Goal: Transaction & Acquisition: Subscribe to service/newsletter

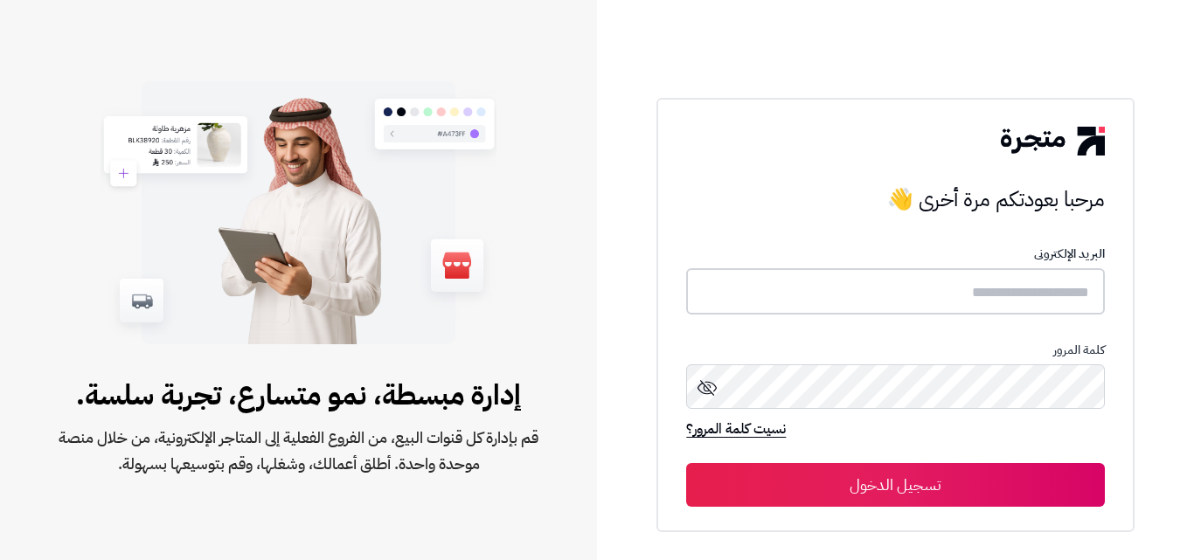
click at [945, 296] on input "text" at bounding box center [895, 291] width 418 height 46
paste input "*********"
type input "*********"
click at [686, 463] on button "تسجيل الدخول" at bounding box center [895, 485] width 418 height 44
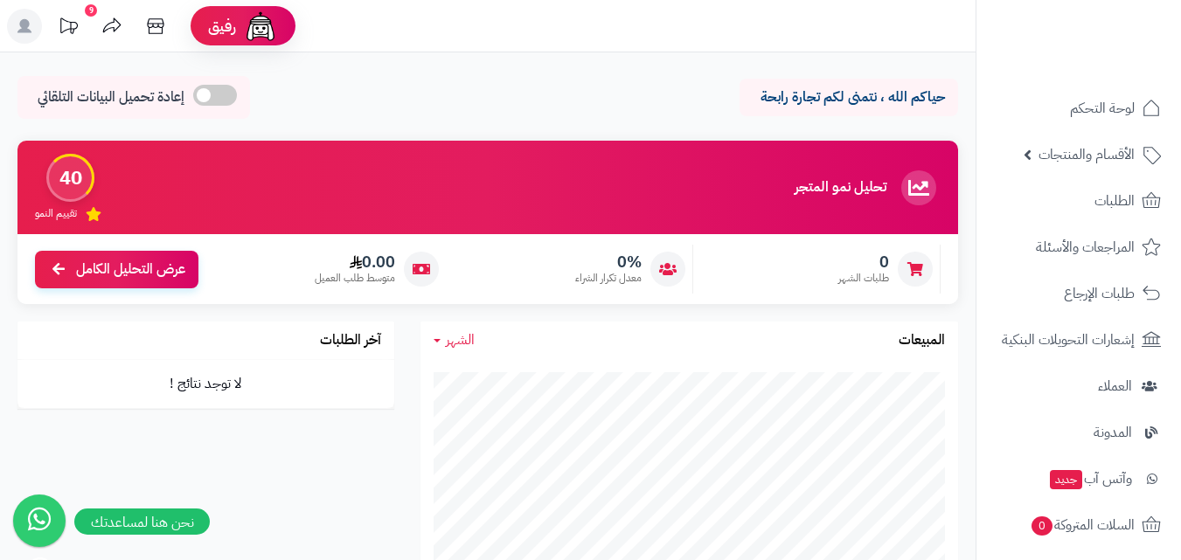
click at [31, 21] on rect at bounding box center [24, 26] width 35 height 35
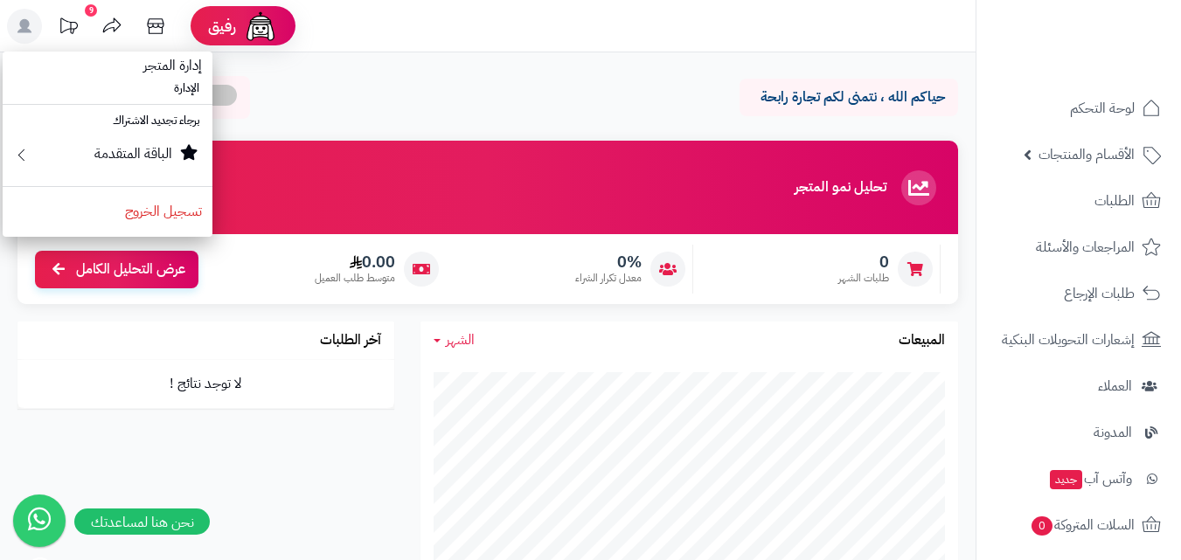
click at [40, 42] on icon at bounding box center [24, 26] width 35 height 35
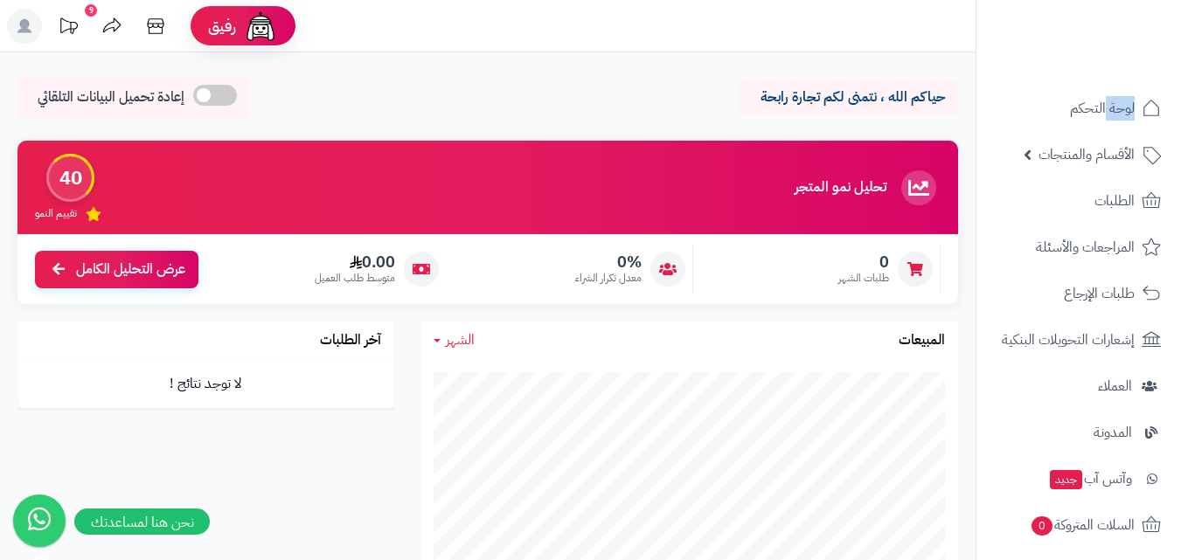
click at [40, 42] on icon at bounding box center [24, 26] width 35 height 35
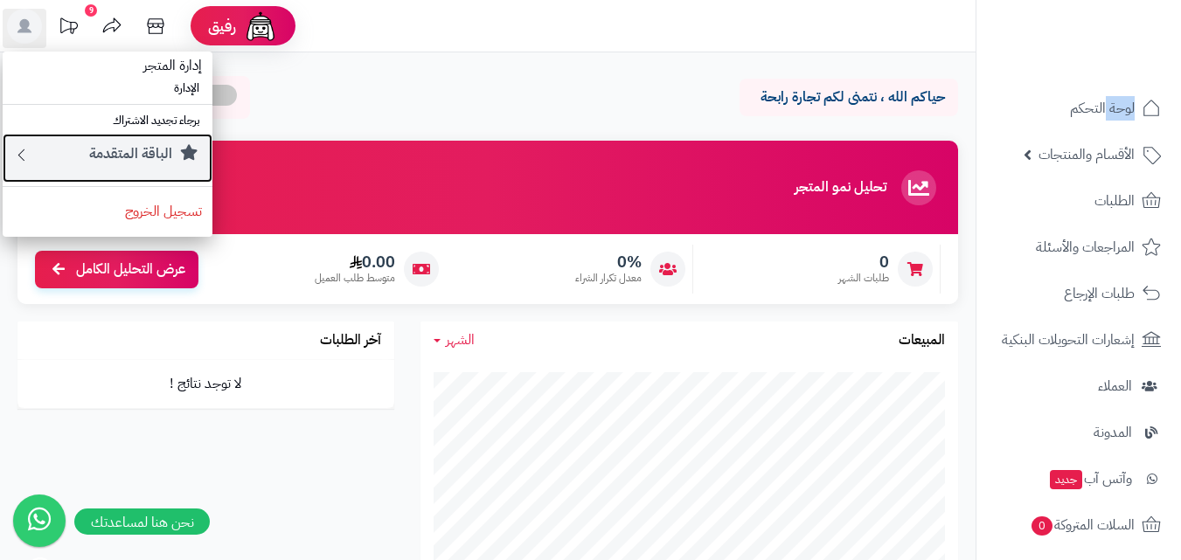
click at [158, 152] on small "الباقة المتقدمة" at bounding box center [130, 153] width 83 height 21
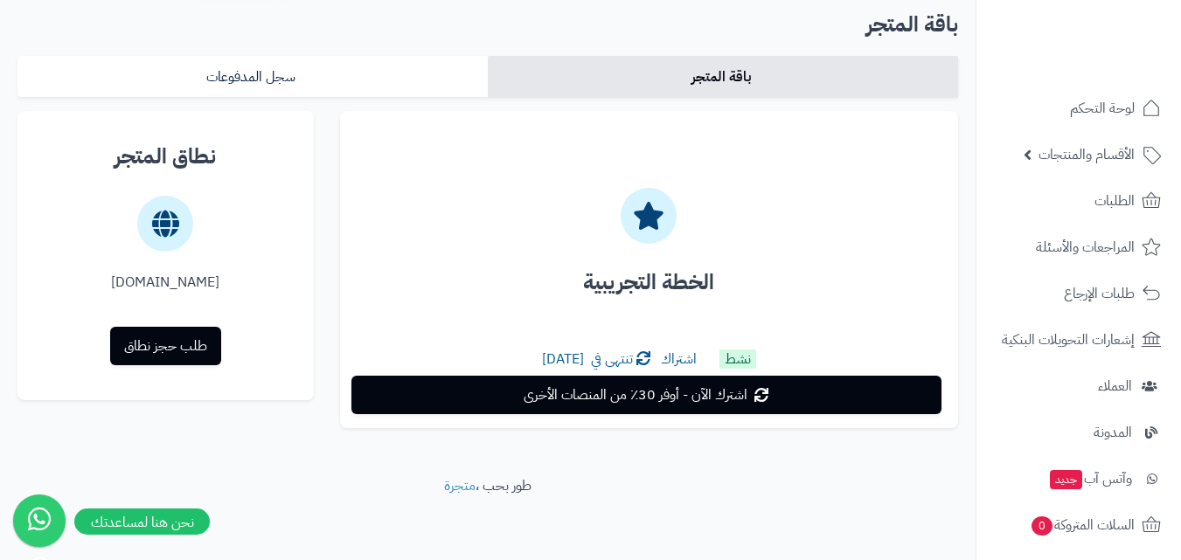
scroll to position [73, 0]
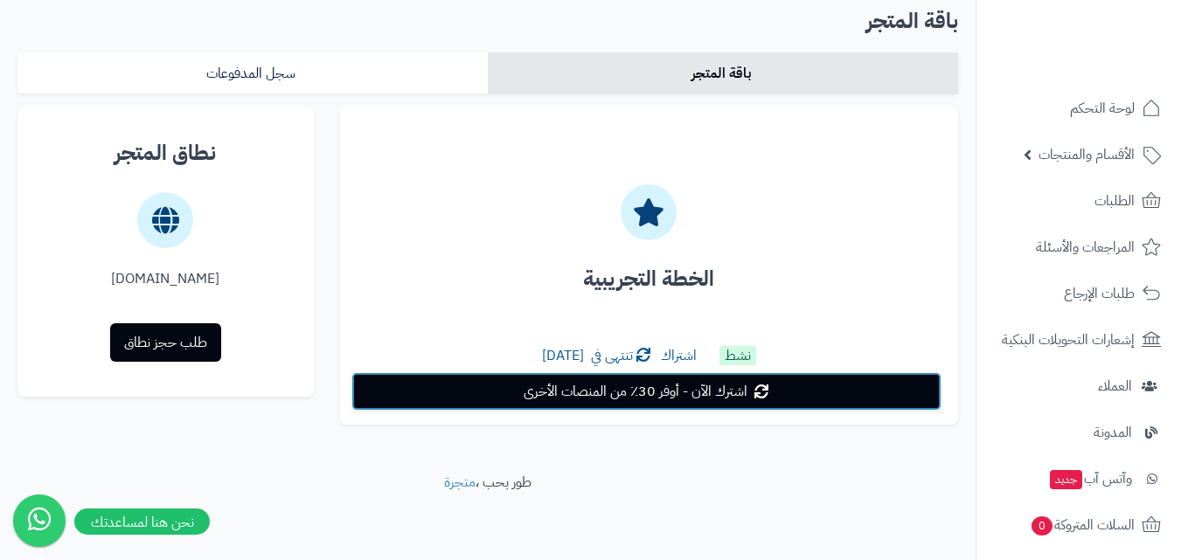
click at [654, 397] on span "اشترك الآن - أوفر 30٪ من المنصات الأخرى" at bounding box center [636, 391] width 224 height 21
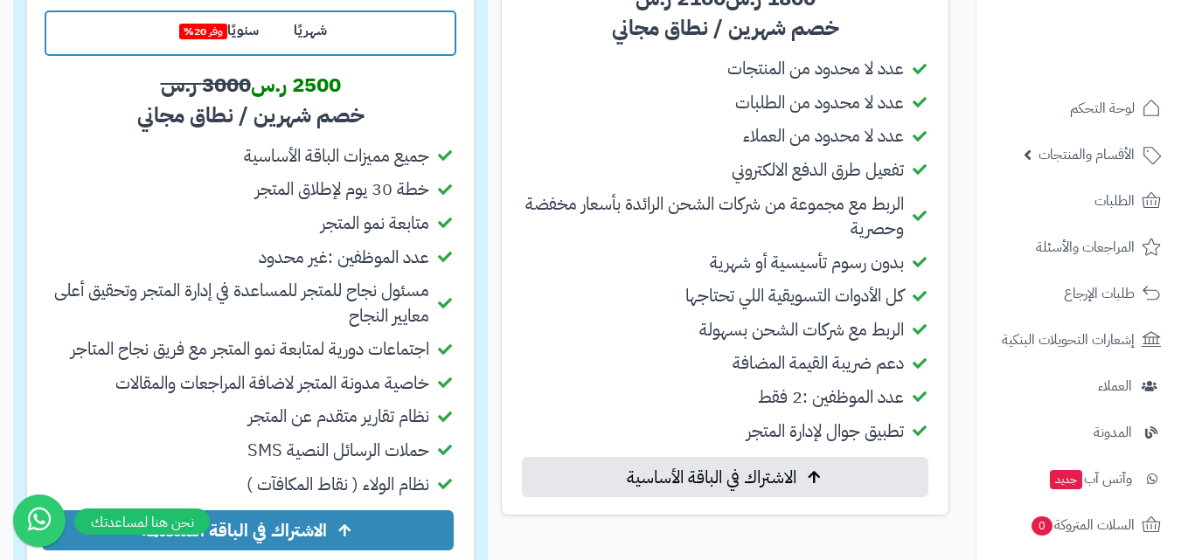
scroll to position [779, 0]
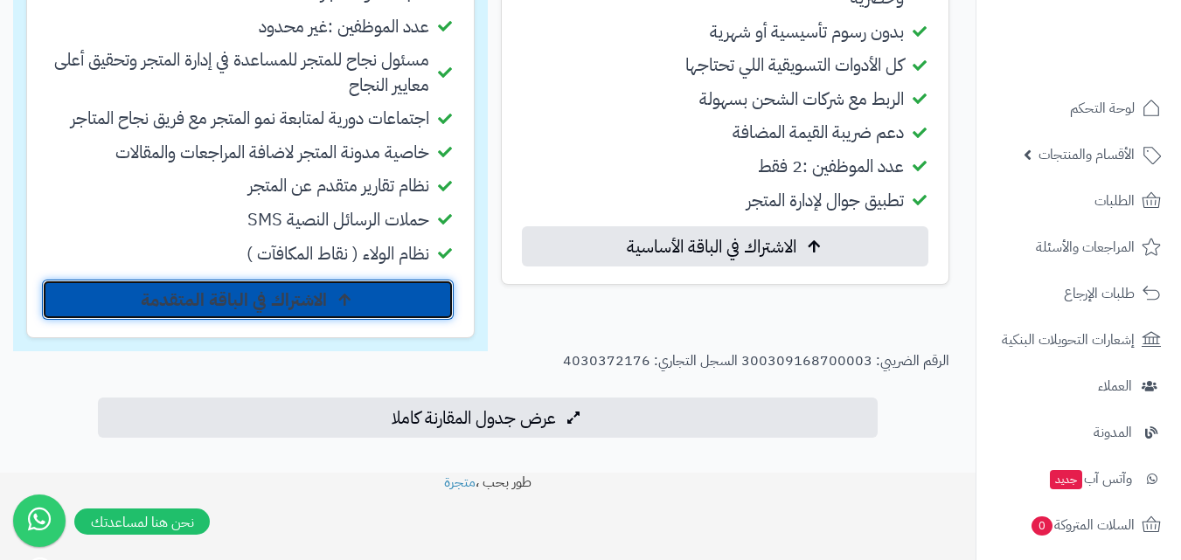
click at [336, 310] on link "الاشتراك في الباقة المتقدمة" at bounding box center [248, 300] width 412 height 40
